Goal: Information Seeking & Learning: Learn about a topic

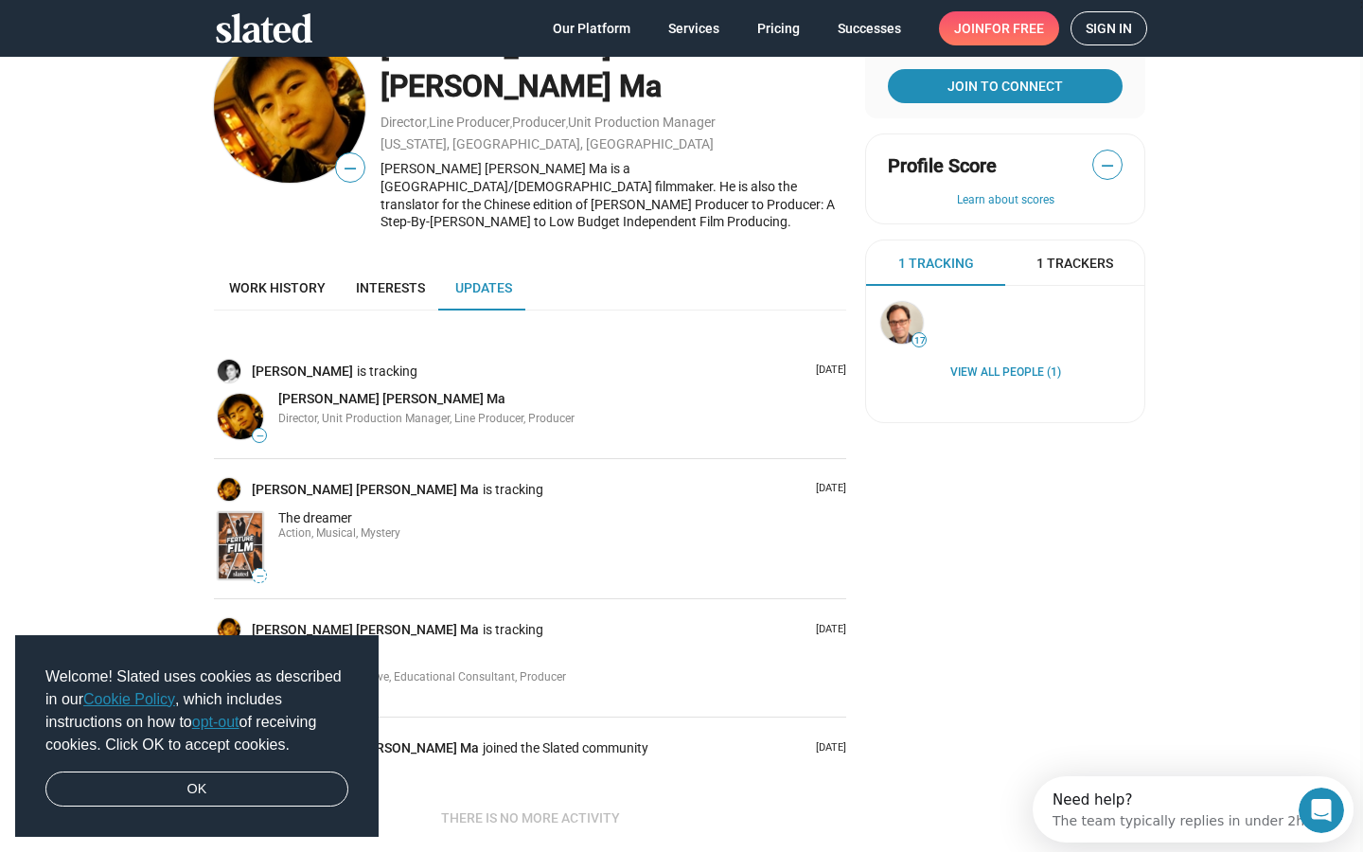
scroll to position [60, 0]
click at [295, 279] on span "Work history" at bounding box center [277, 286] width 97 height 15
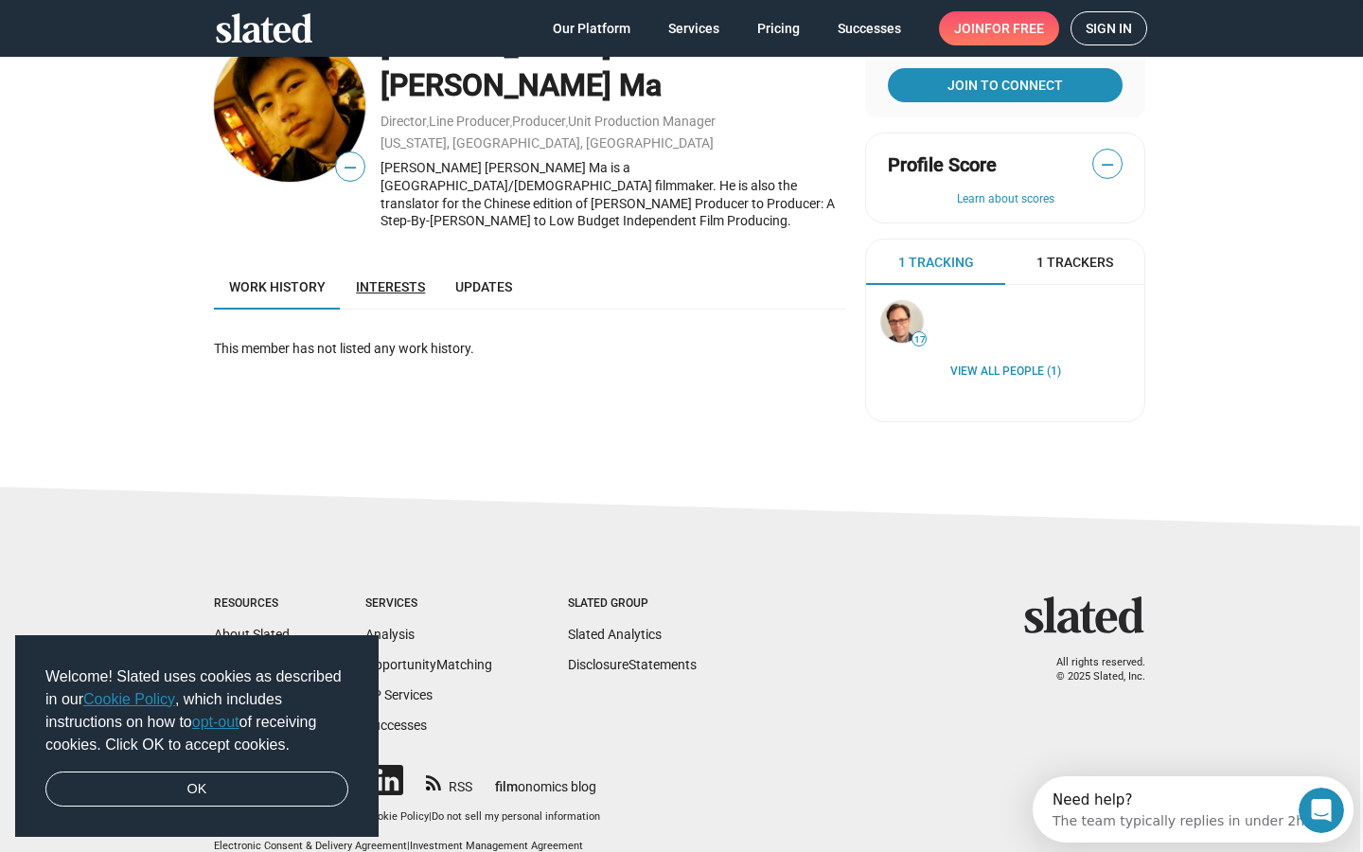
click at [382, 279] on span "Interests" at bounding box center [390, 286] width 69 height 15
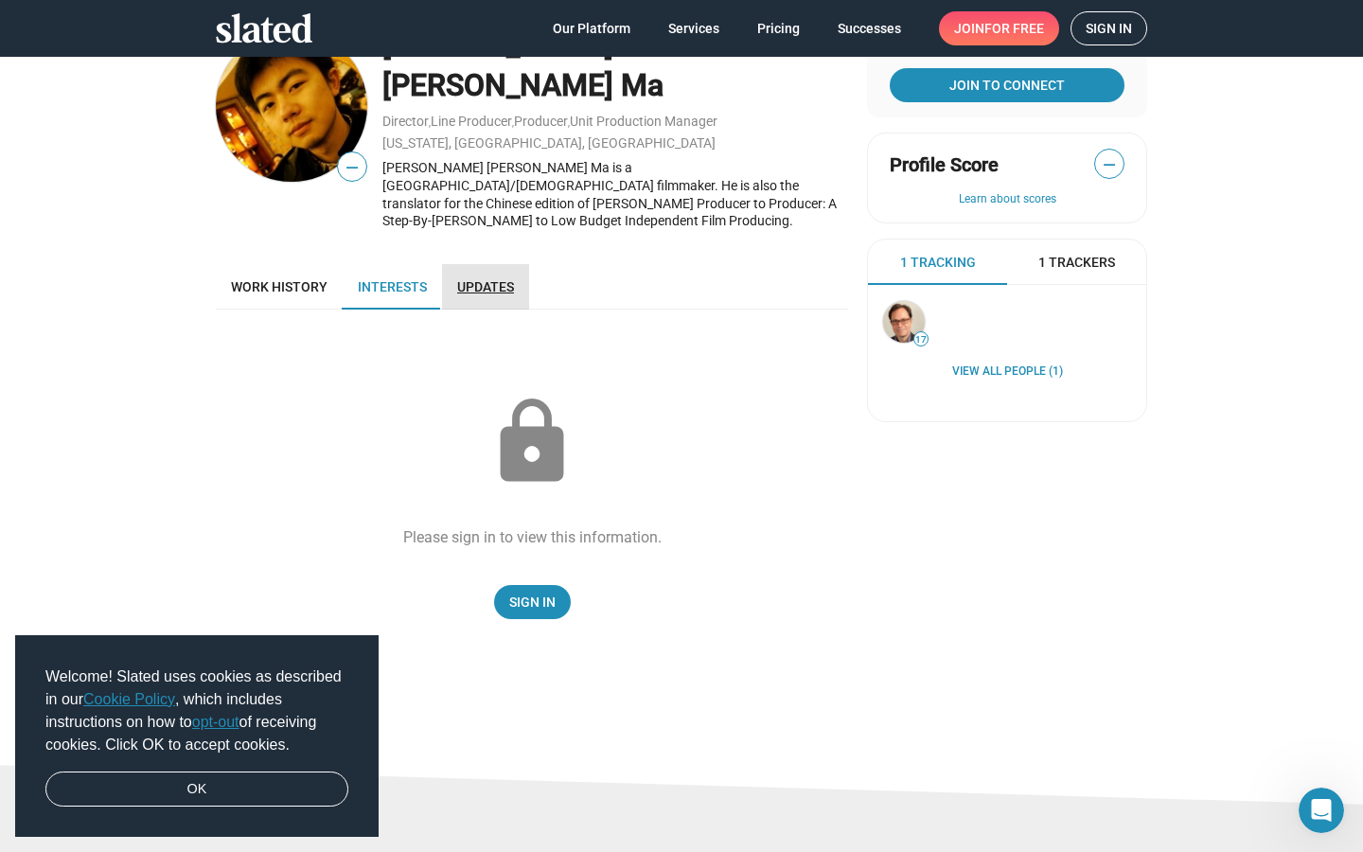
click at [472, 279] on span "Updates" at bounding box center [485, 286] width 57 height 15
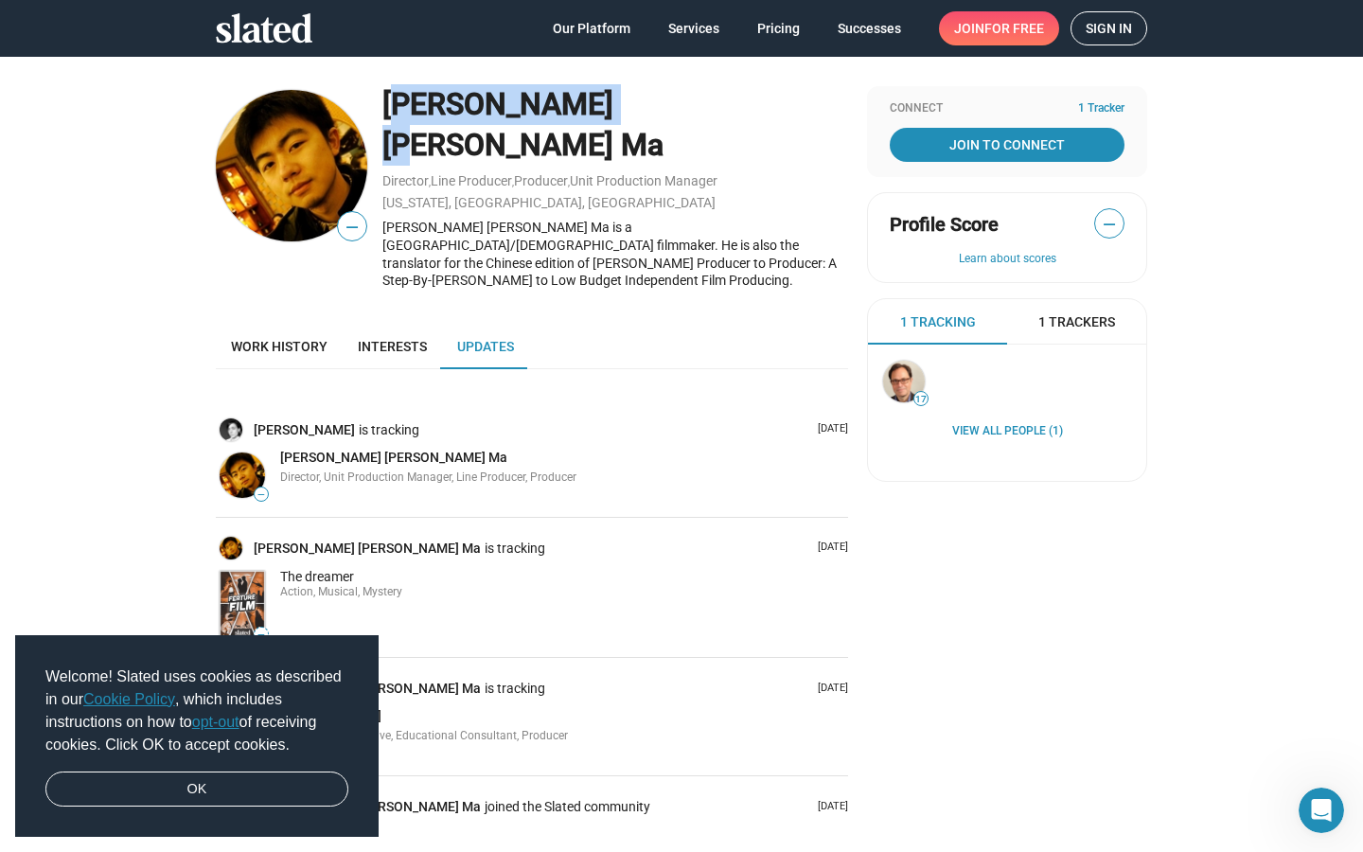
drag, startPoint x: 606, startPoint y: 104, endPoint x: 386, endPoint y: 112, distance: 219.8
click at [386, 112] on div "[PERSON_NAME] [PERSON_NAME] Ma" at bounding box center [615, 124] width 466 height 80
copy div "[PERSON_NAME] [PERSON_NAME] Ma"
